Goal: Information Seeking & Learning: Learn about a topic

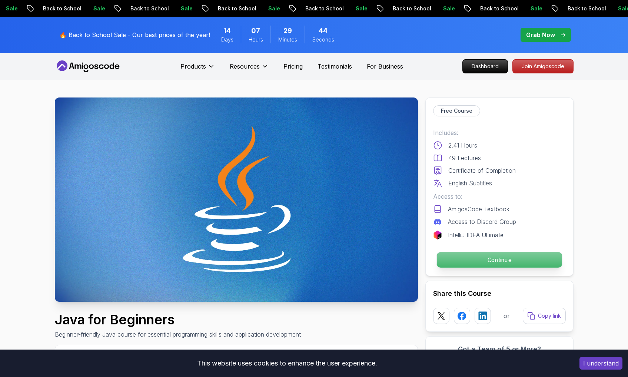
click at [293, 256] on p "Continue" at bounding box center [498, 260] width 125 height 16
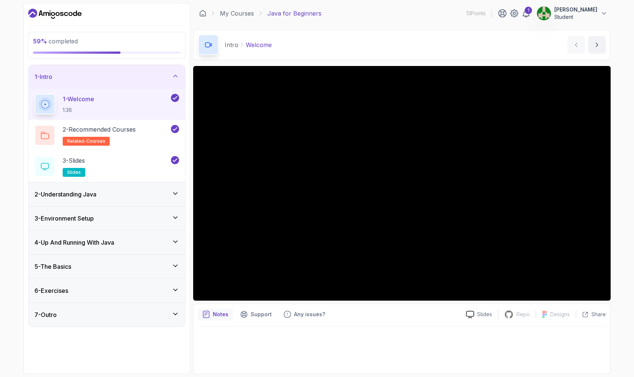
click at [176, 214] on icon at bounding box center [175, 217] width 7 height 7
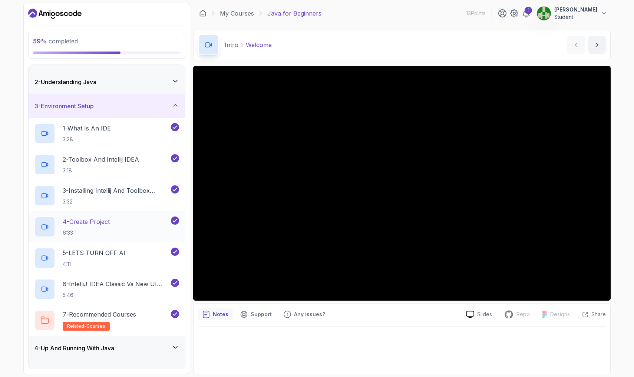
scroll to position [82, 0]
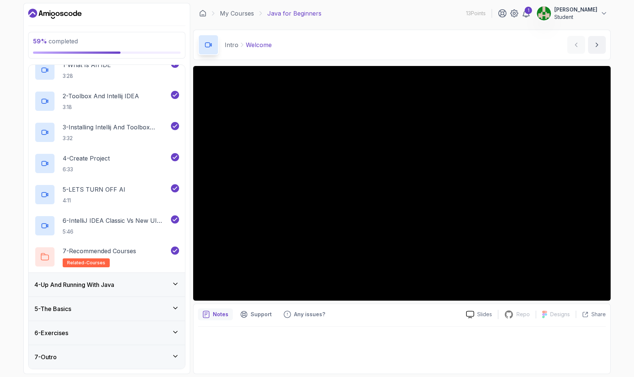
click at [172, 290] on div "4 - Up And Running With Java" at bounding box center [107, 285] width 156 height 24
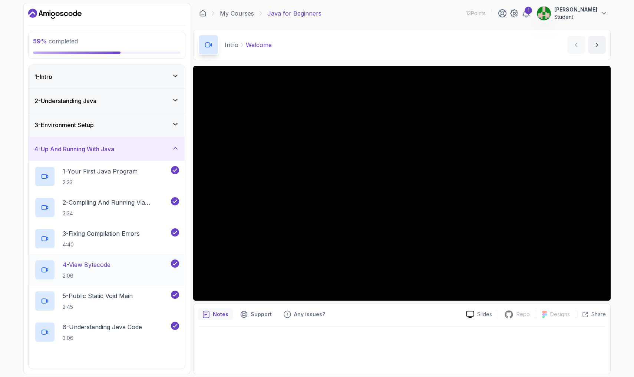
scroll to position [113, 0]
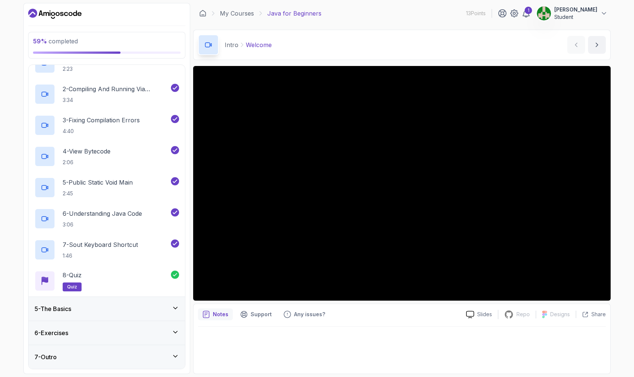
click at [172, 303] on div "5 - The Basics" at bounding box center [107, 309] width 156 height 24
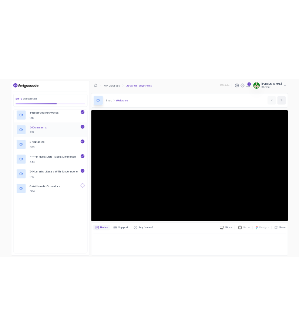
scroll to position [238, 0]
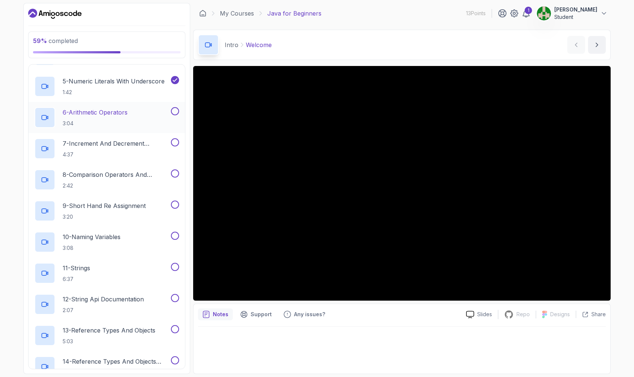
click at [173, 116] on button "6 - Arithmetic Operators 3:04" at bounding box center [106, 117] width 144 height 21
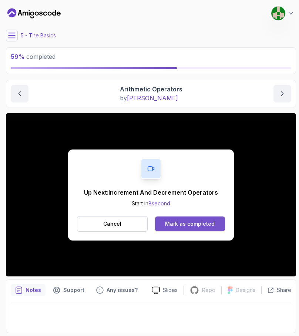
click at [189, 223] on div "Mark as completed" at bounding box center [190, 223] width 50 height 7
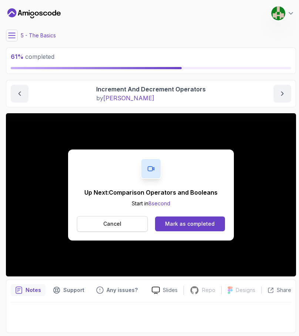
click at [123, 223] on button "Cancel" at bounding box center [112, 224] width 71 height 16
click at [125, 227] on button "Cancel" at bounding box center [112, 224] width 71 height 16
click at [198, 225] on div "Mark as completed" at bounding box center [190, 223] width 50 height 7
